Goal: Navigation & Orientation: Find specific page/section

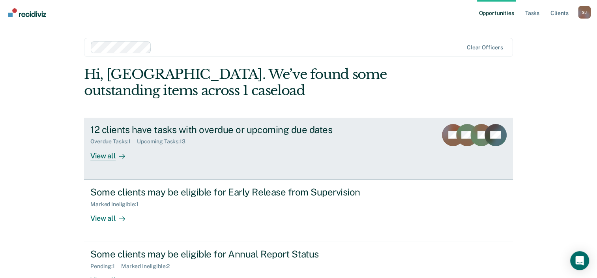
click at [106, 158] on div "View all" at bounding box center [112, 152] width 44 height 15
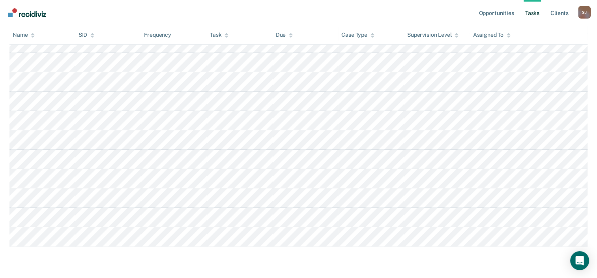
scroll to position [245, 0]
